Goal: Task Accomplishment & Management: Manage account settings

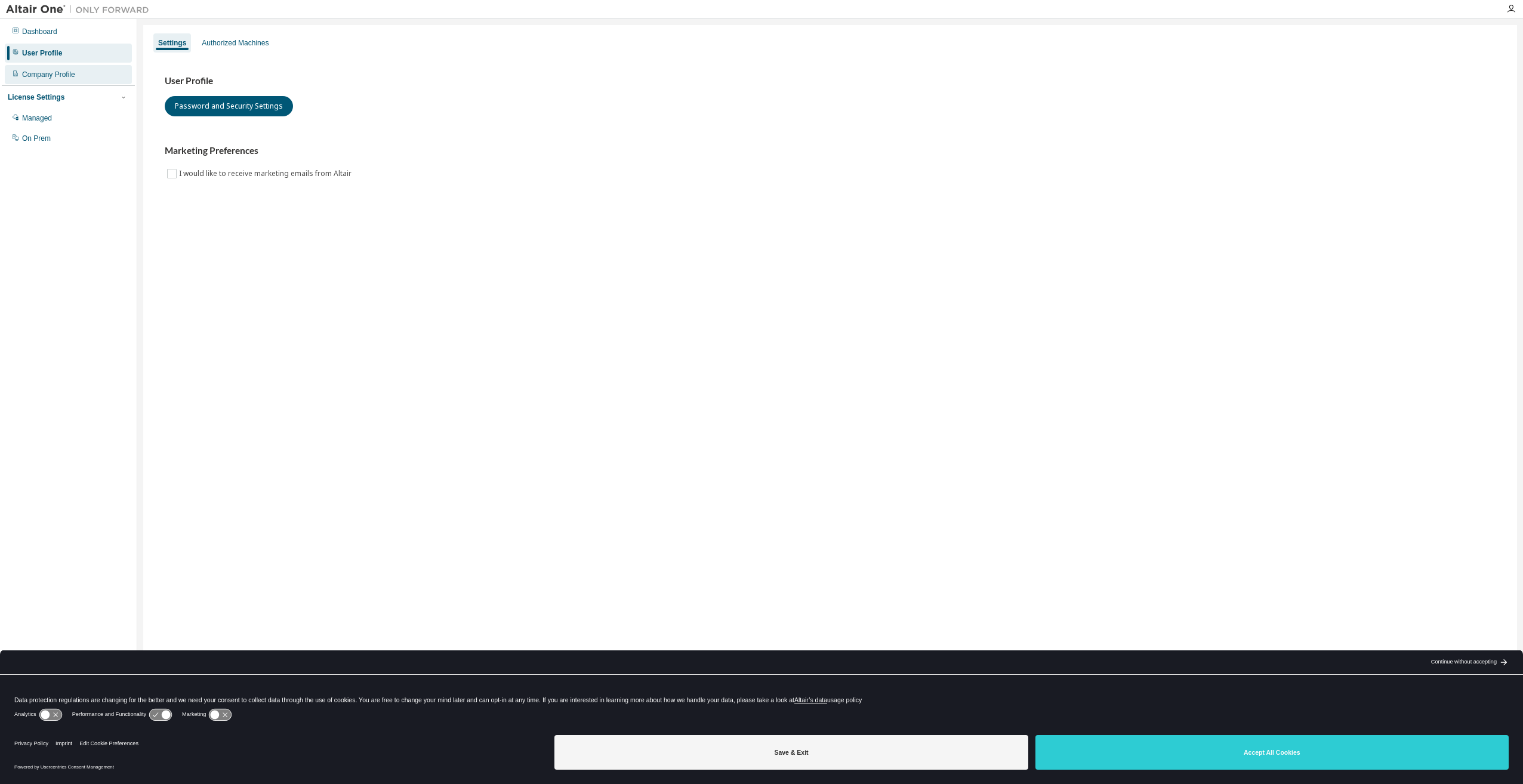
click at [53, 78] on div "Company Profile" at bounding box center [48, 74] width 53 height 9
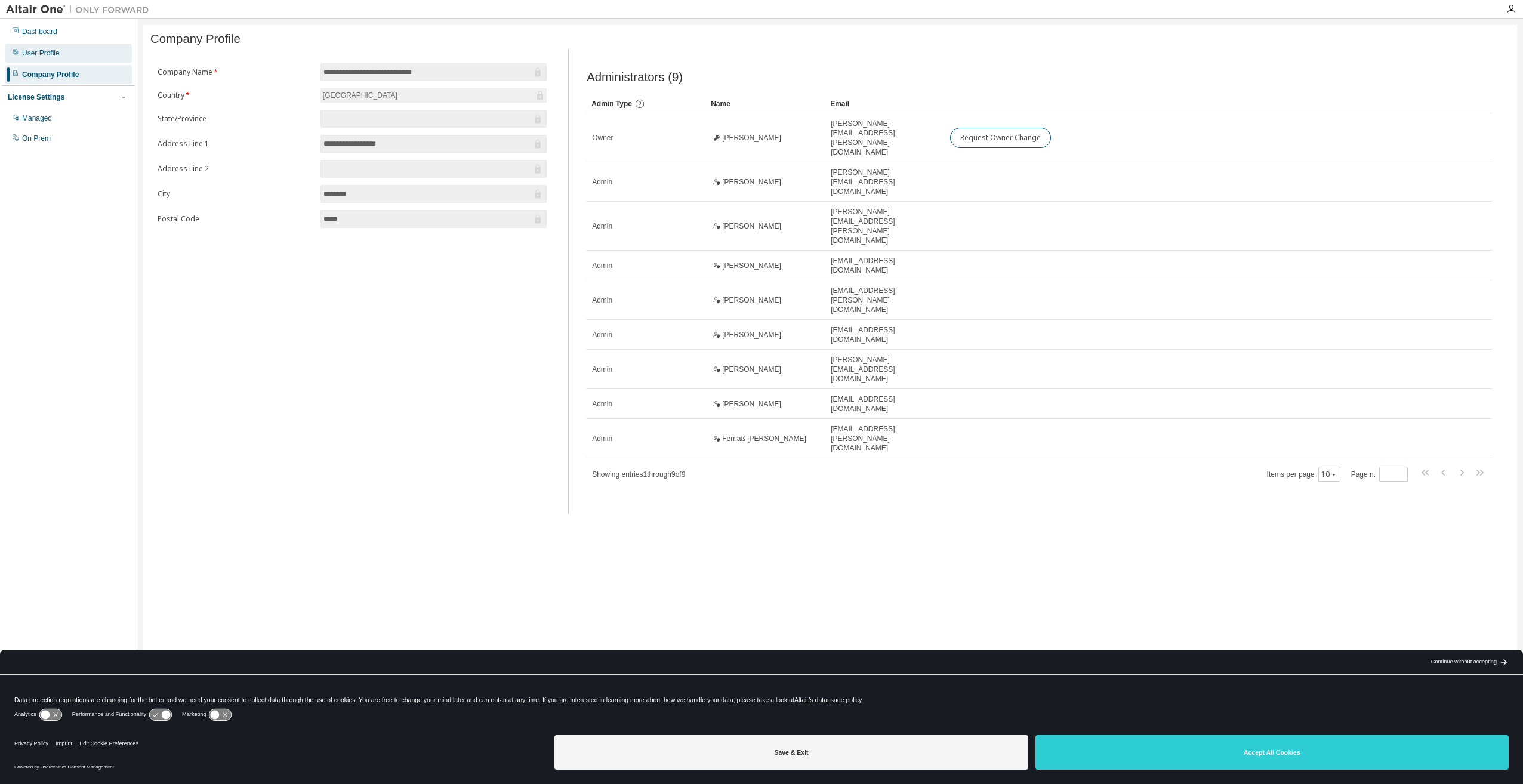
click at [63, 55] on div "User Profile" at bounding box center [68, 53] width 127 height 19
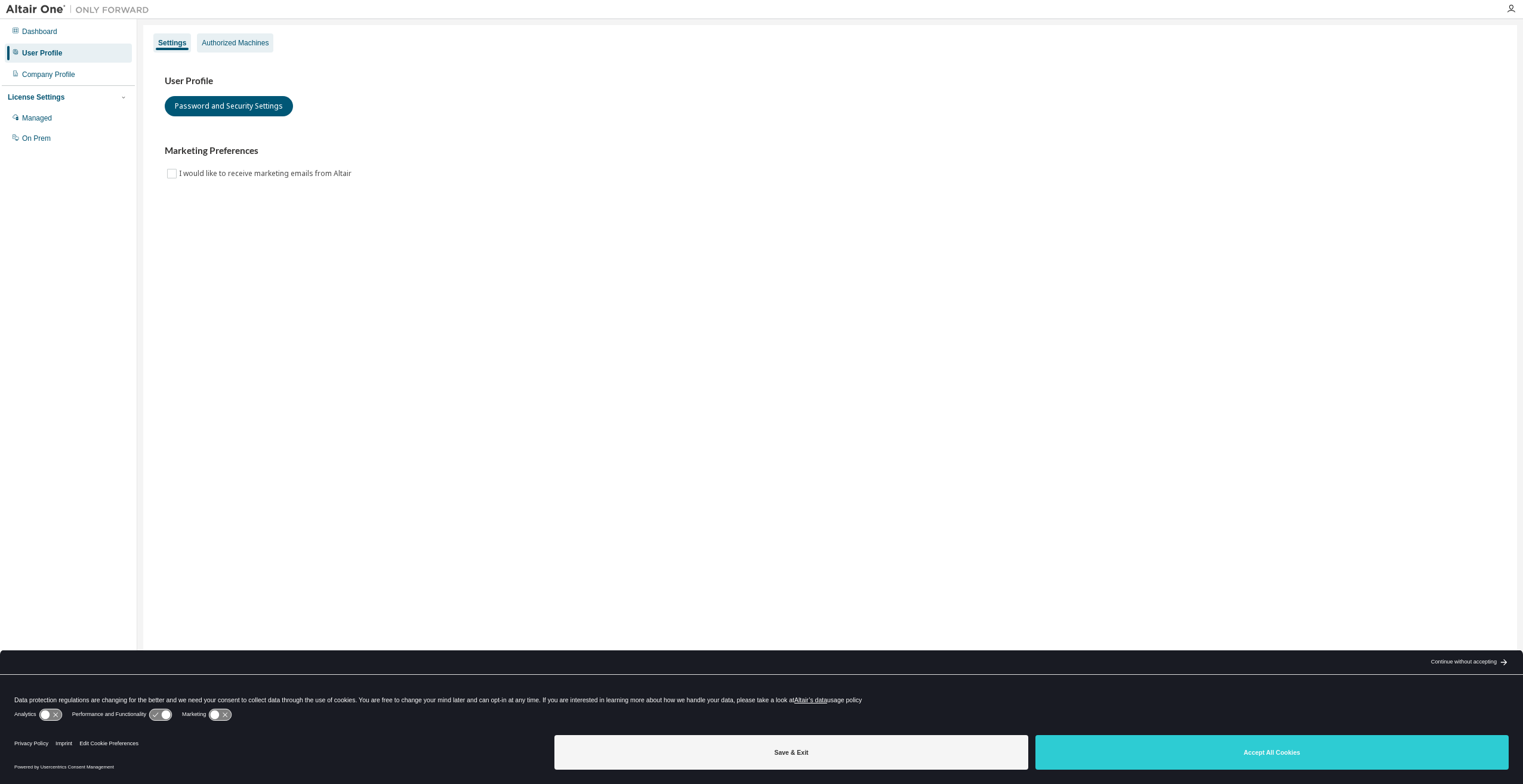
click at [223, 41] on div "Authorized Machines" at bounding box center [235, 43] width 67 height 9
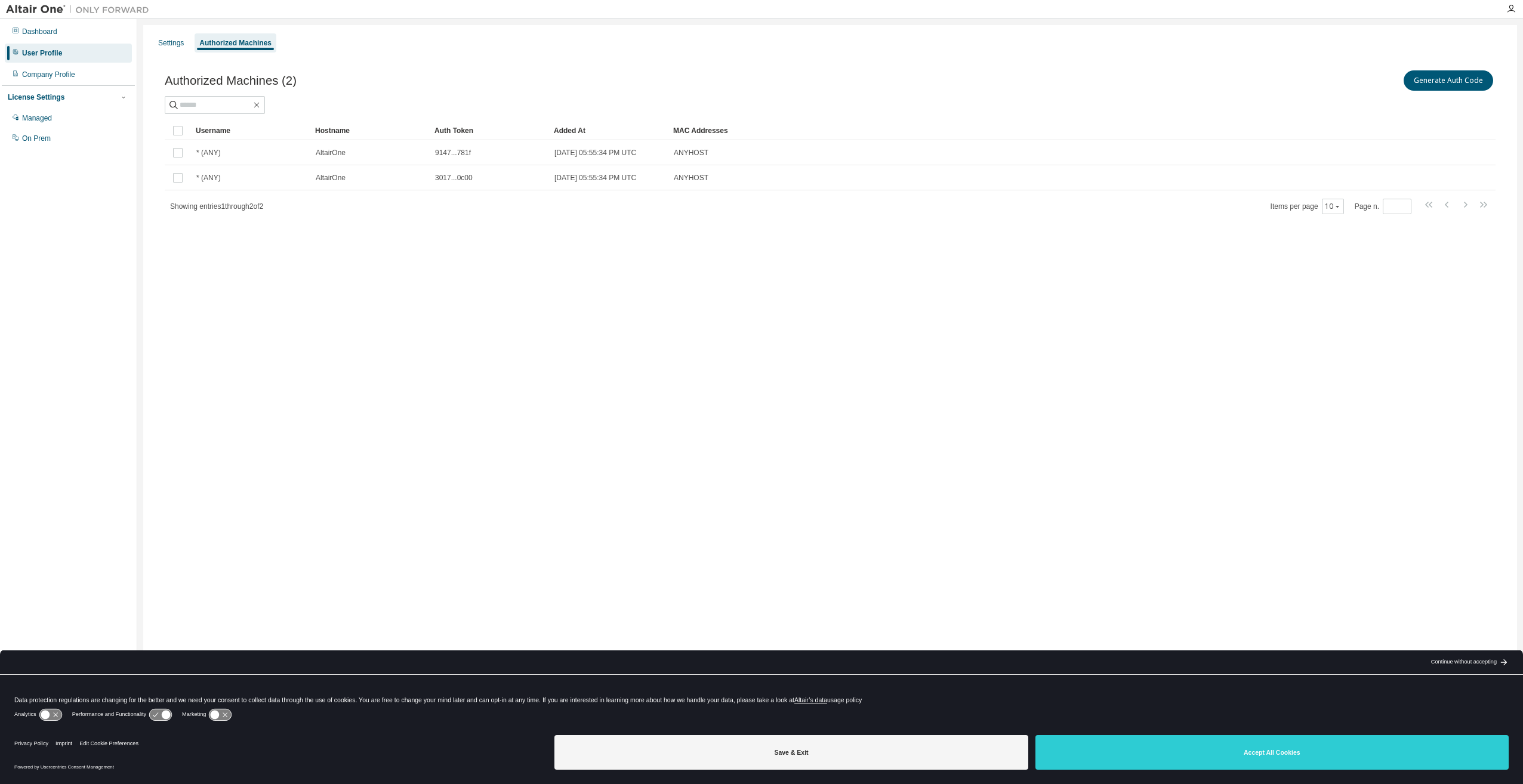
click at [471, 127] on div "Auth Token" at bounding box center [489, 131] width 110 height 19
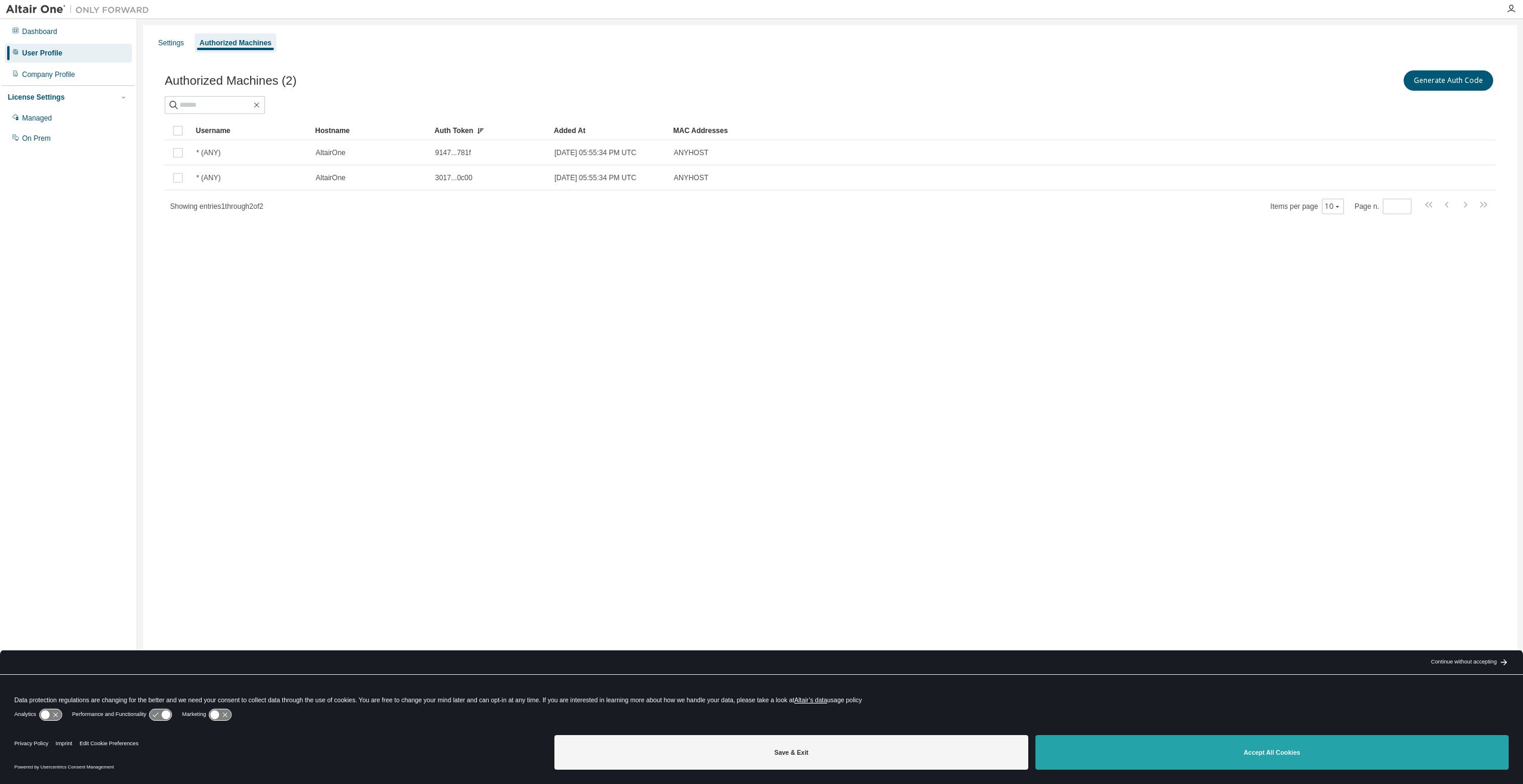
click at [1040, 754] on button "Accept All Cookies" at bounding box center [1272, 753] width 473 height 35
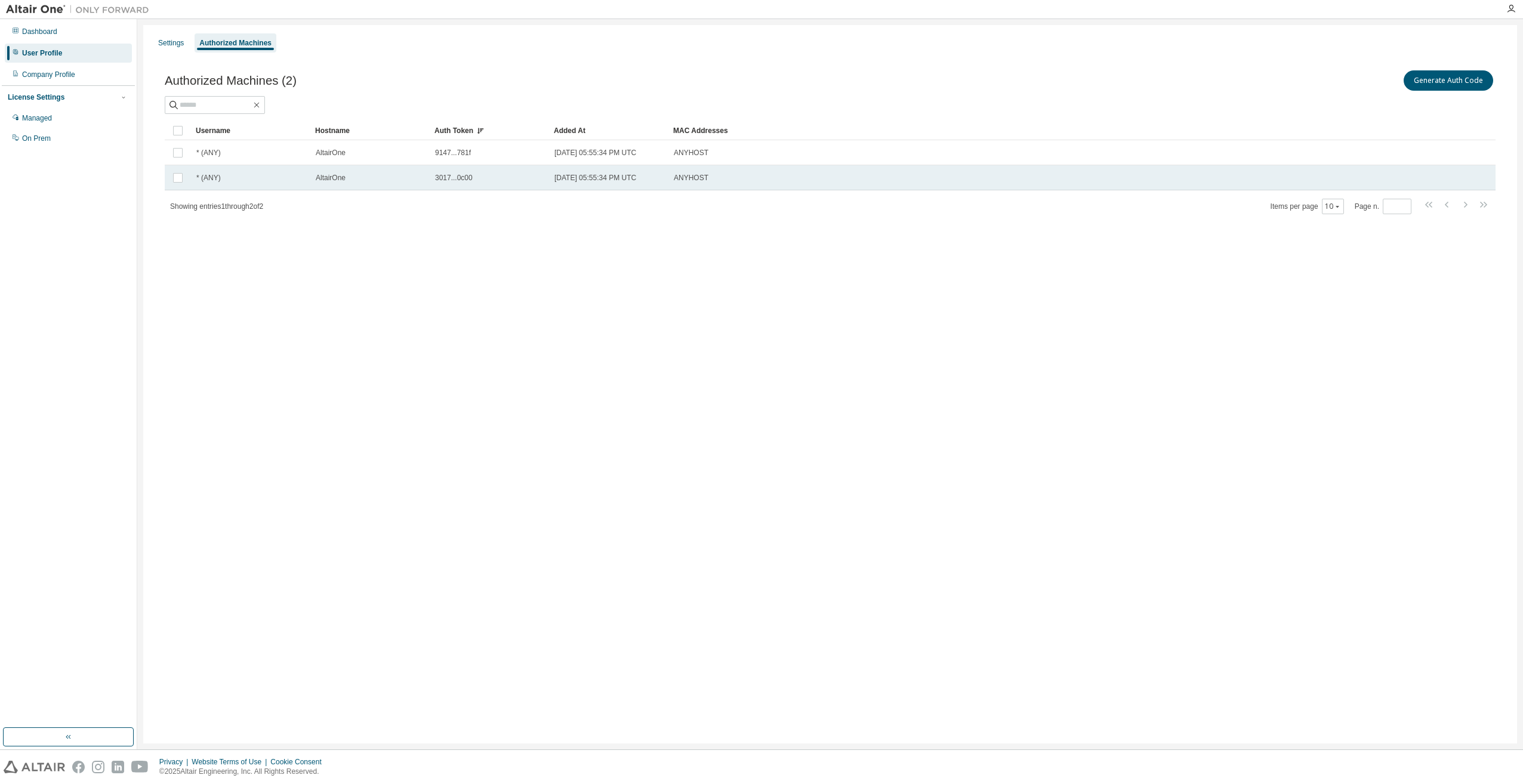
drag, startPoint x: 468, startPoint y: 174, endPoint x: 457, endPoint y: 185, distance: 15.6
click at [457, 185] on td "3017...0c00" at bounding box center [489, 177] width 119 height 25
click at [443, 177] on span "3017...0c00" at bounding box center [454, 177] width 38 height 9
click at [438, 177] on span "3017...0c00" at bounding box center [454, 177] width 38 height 9
click at [1343, 81] on button "Generate Auth Code" at bounding box center [1359, 81] width 89 height 20
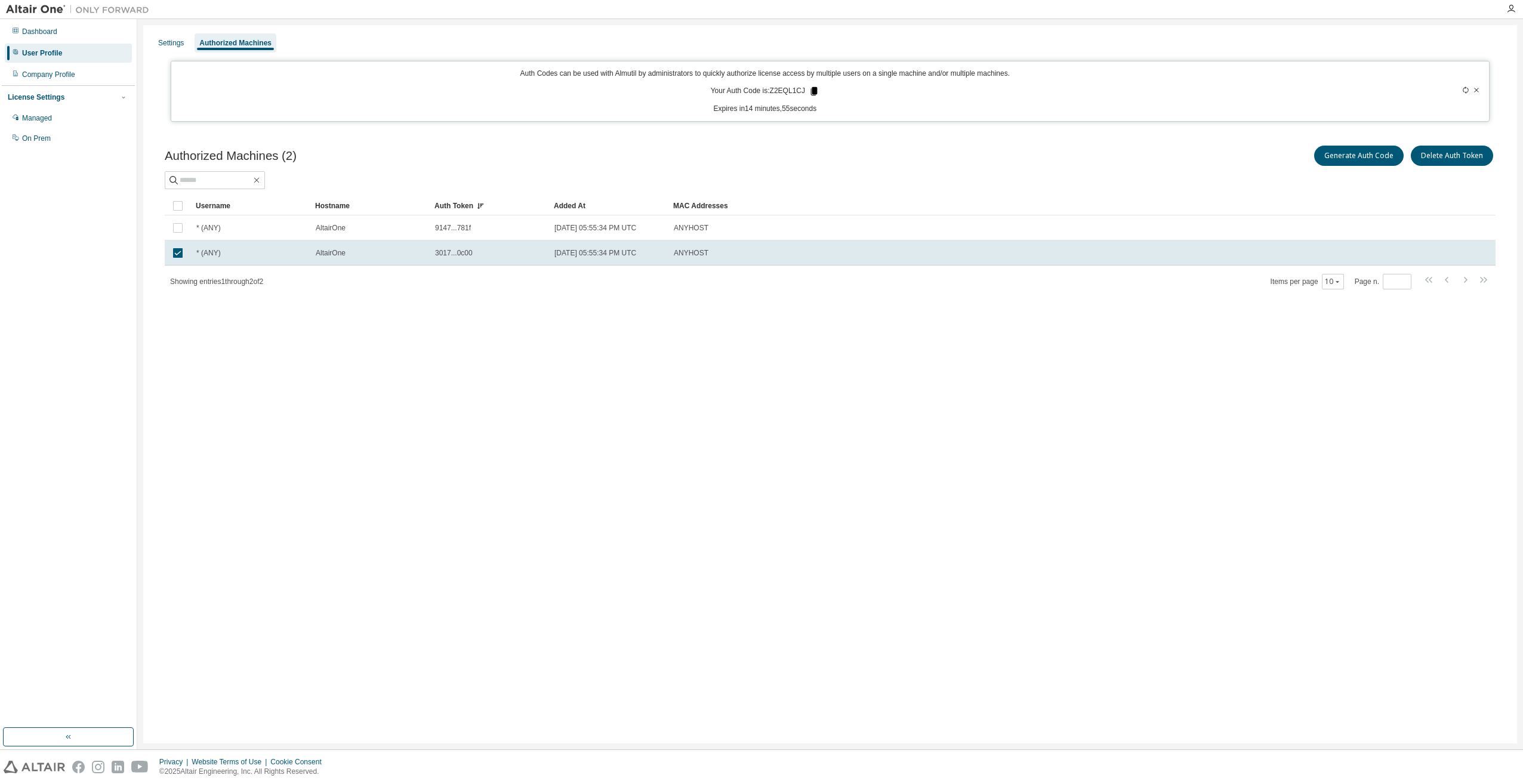
click at [811, 91] on icon at bounding box center [814, 91] width 7 height 8
